Goal: Navigation & Orientation: Find specific page/section

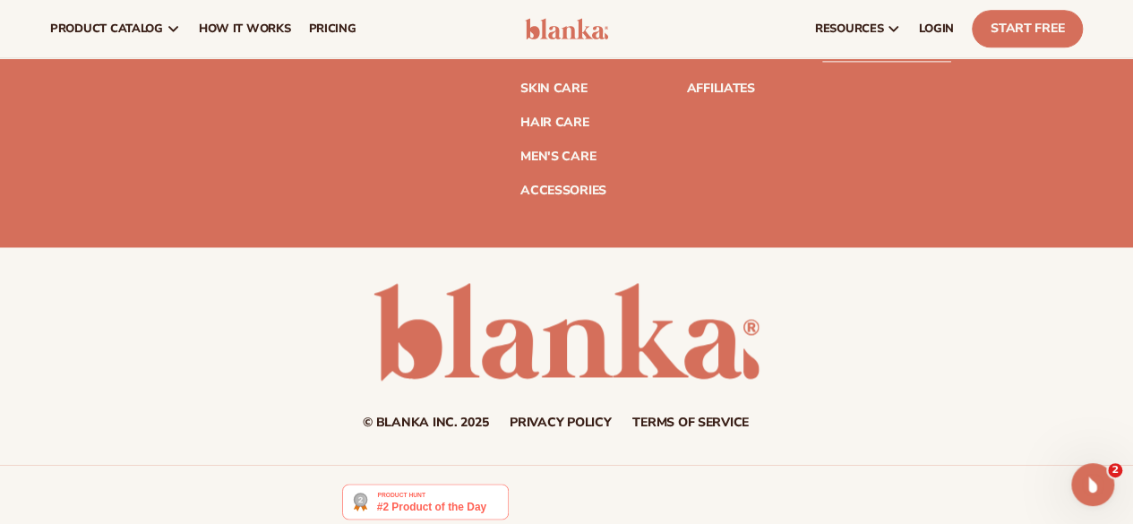
scroll to position [7975, 0]
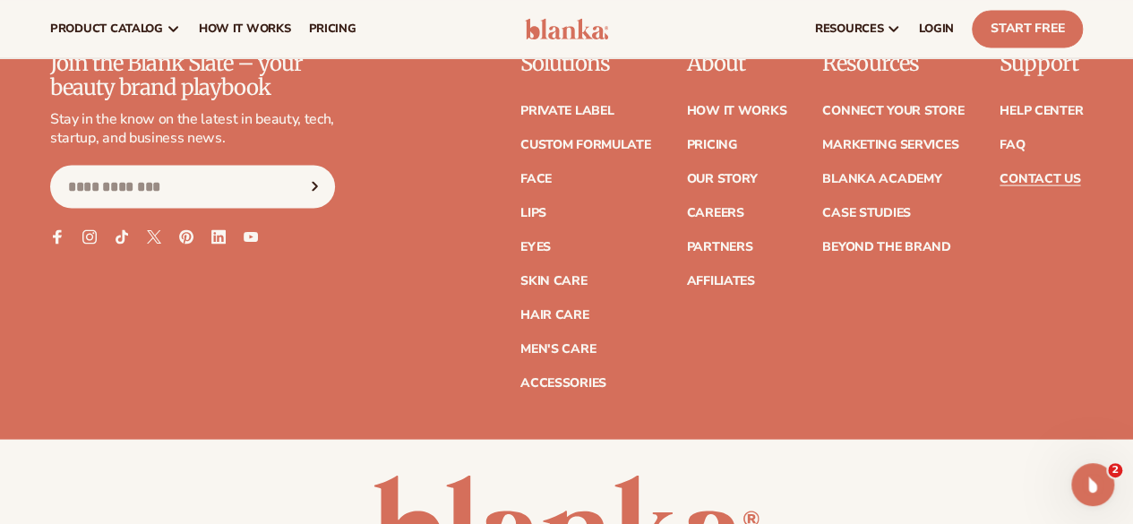
scroll to position [1859, 0]
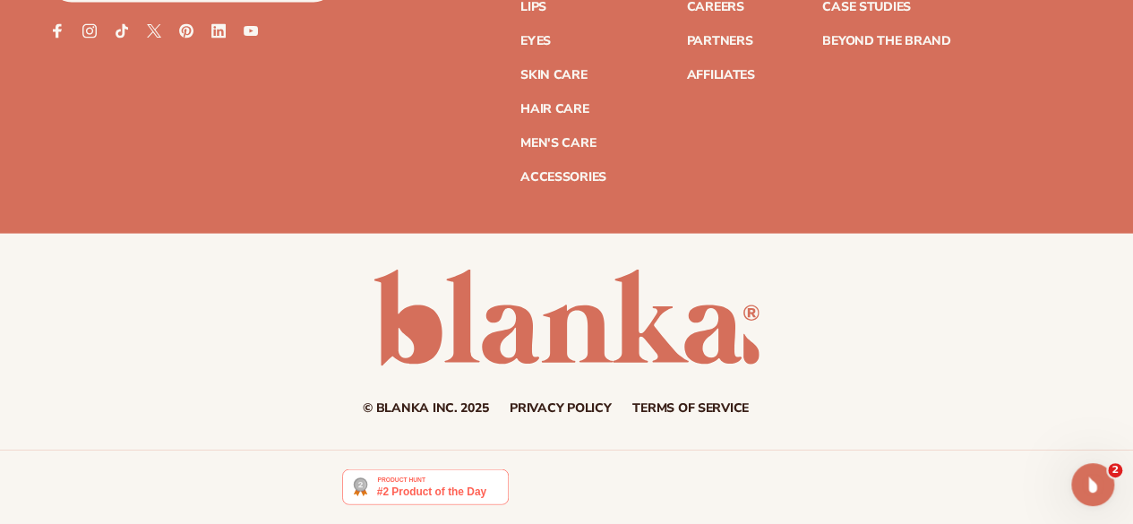
click at [649, 407] on link "Terms of service" at bounding box center [690, 408] width 116 height 13
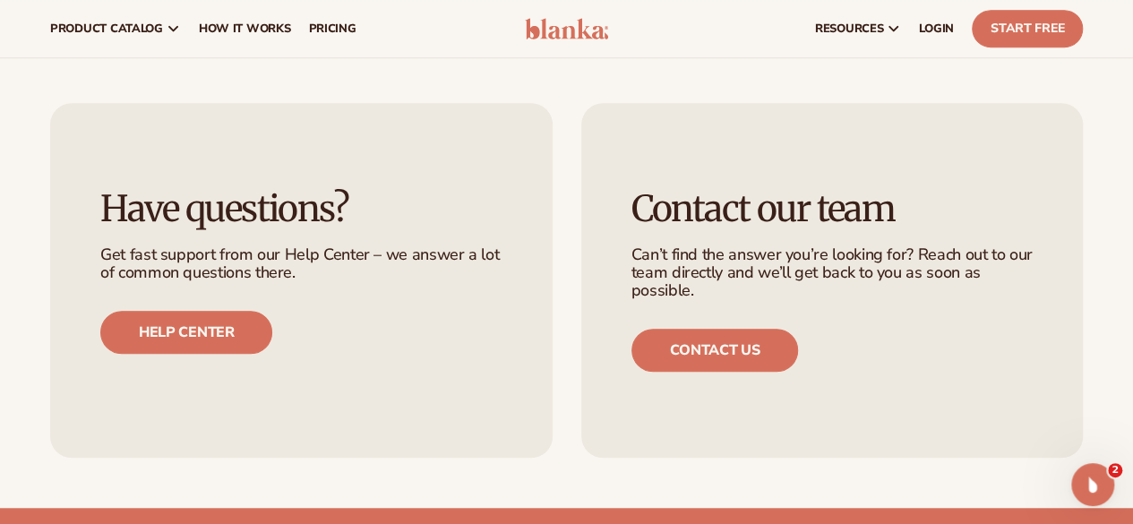
scroll to position [14056, 0]
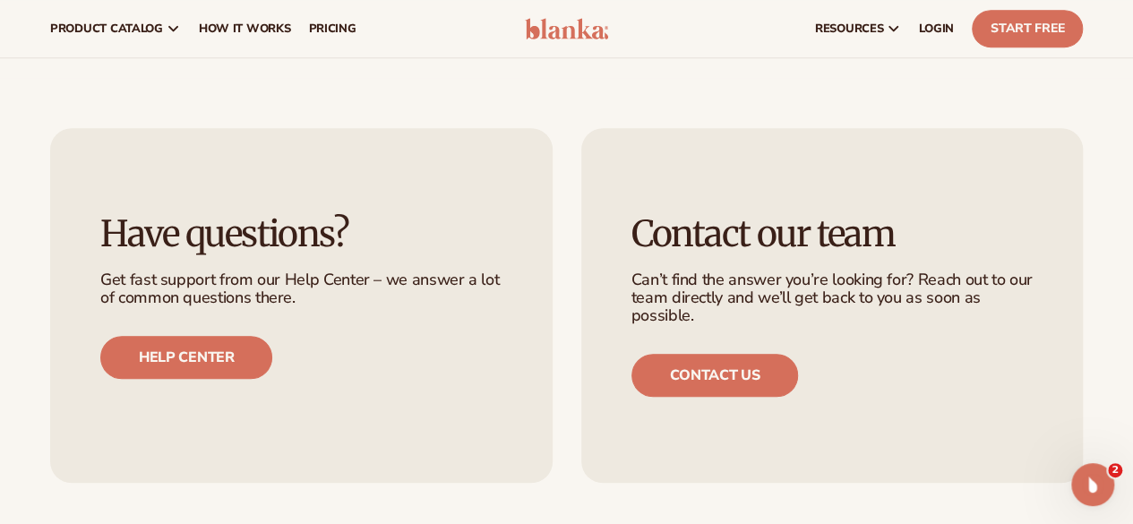
click at [553, 21] on img at bounding box center [567, 28] width 84 height 21
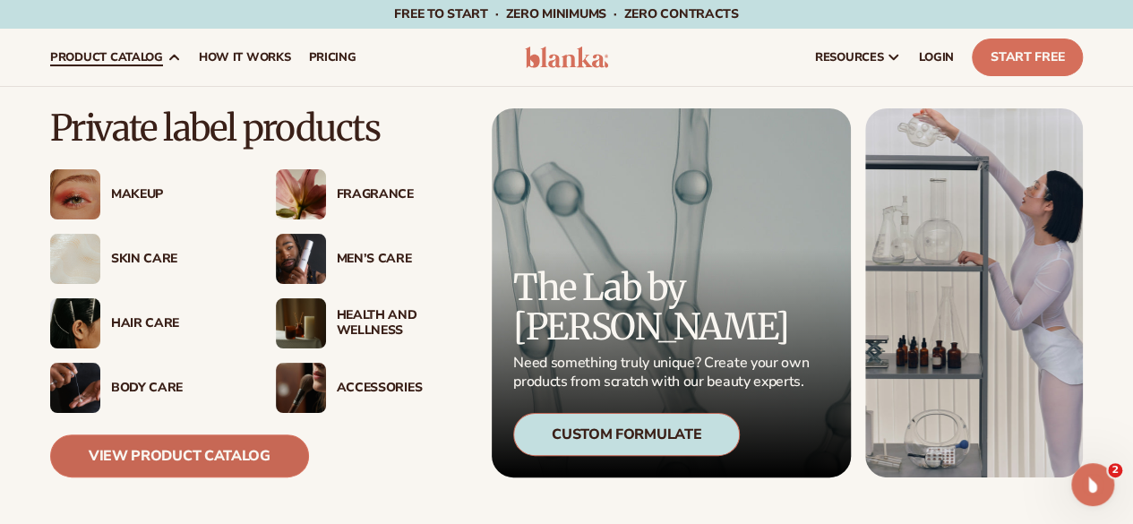
click at [227, 449] on link "View Product Catalog" at bounding box center [179, 455] width 259 height 43
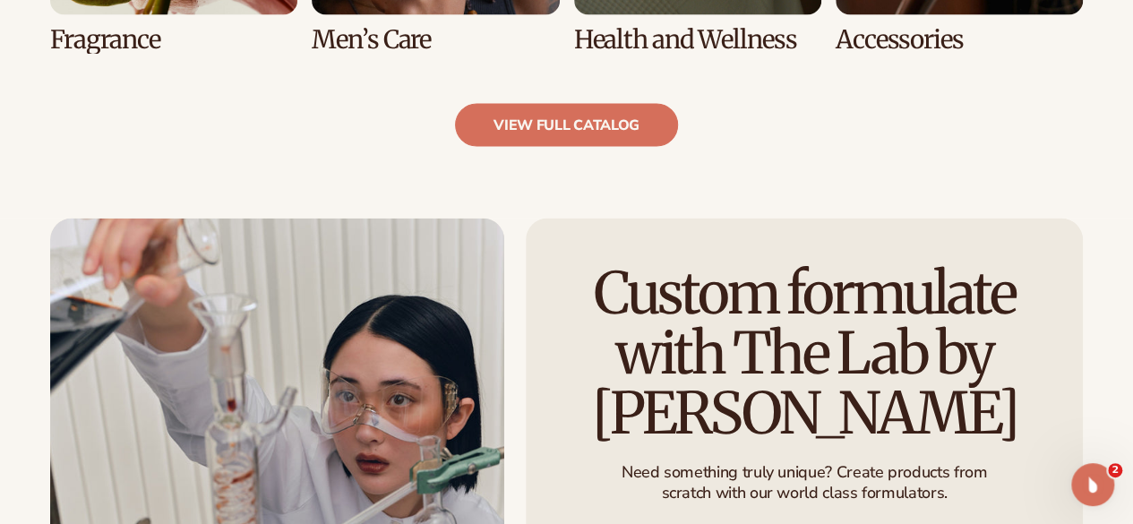
scroll to position [2328, 0]
